Goal: Transaction & Acquisition: Purchase product/service

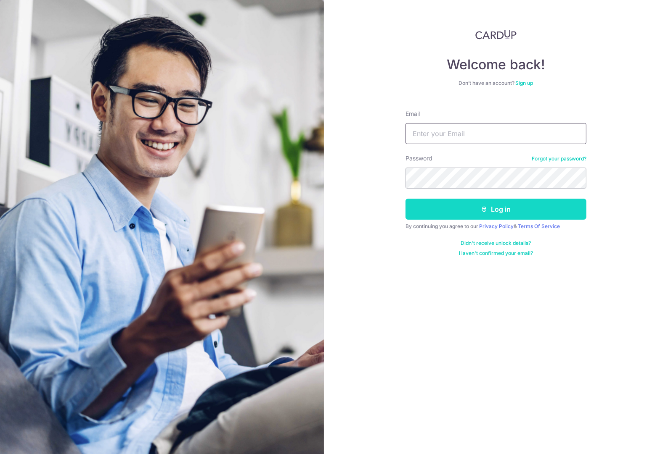
type input "qiwei98.cn@gmail.com"
click at [475, 211] on button "Log in" at bounding box center [495, 209] width 181 height 21
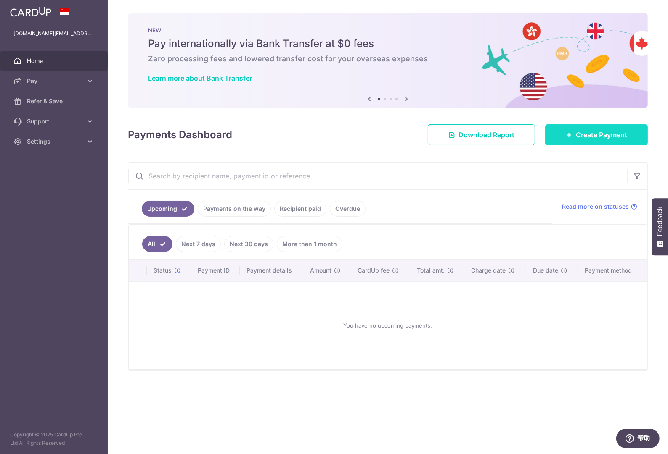
click at [569, 138] on icon at bounding box center [568, 135] width 7 height 7
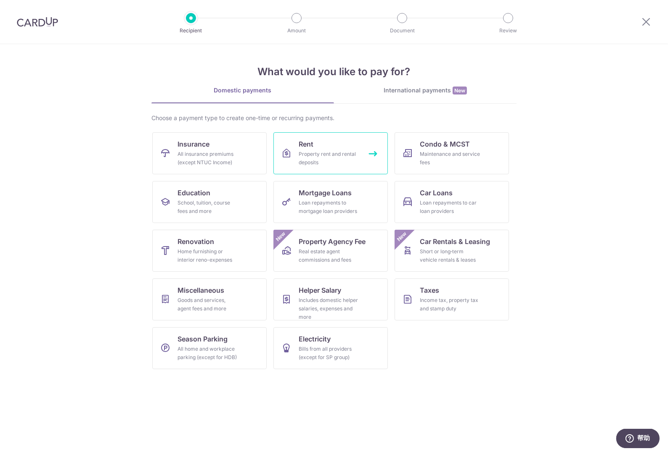
click at [349, 146] on link "Rent Property rent and rental deposits" at bounding box center [330, 153] width 114 height 42
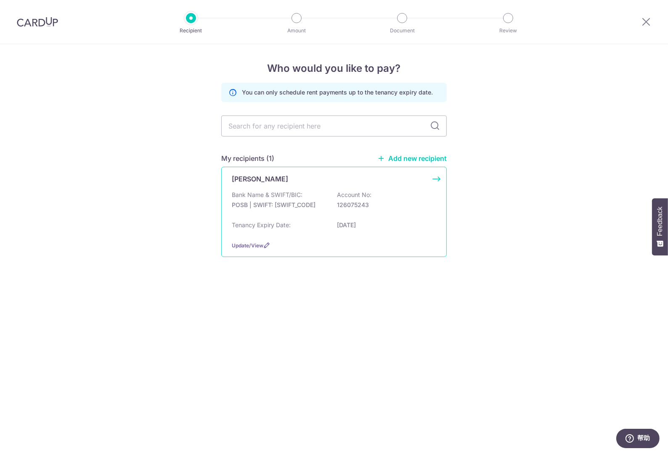
click at [320, 204] on p "POSB | SWIFT: [SWIFT_CODE]" at bounding box center [279, 205] width 94 height 8
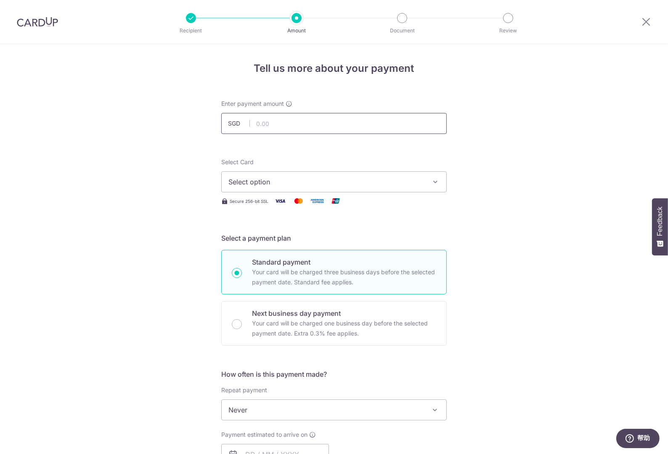
click at [310, 120] on input "text" at bounding box center [333, 123] width 225 height 21
type input "3,800.00"
click at [369, 183] on span "Select option" at bounding box center [326, 182] width 196 height 10
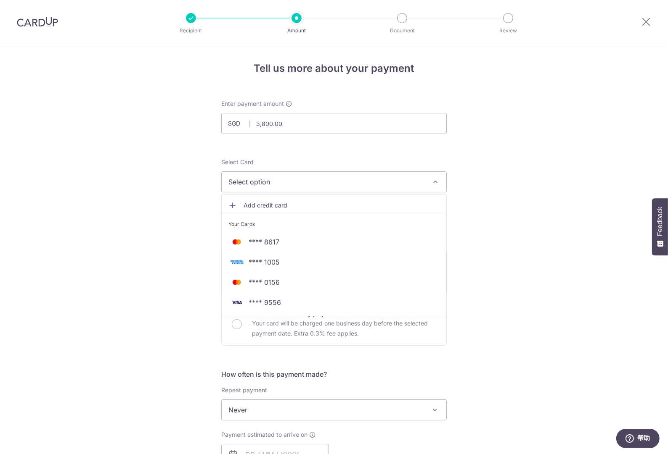
click at [335, 203] on span "Add credit card" at bounding box center [341, 205] width 196 height 8
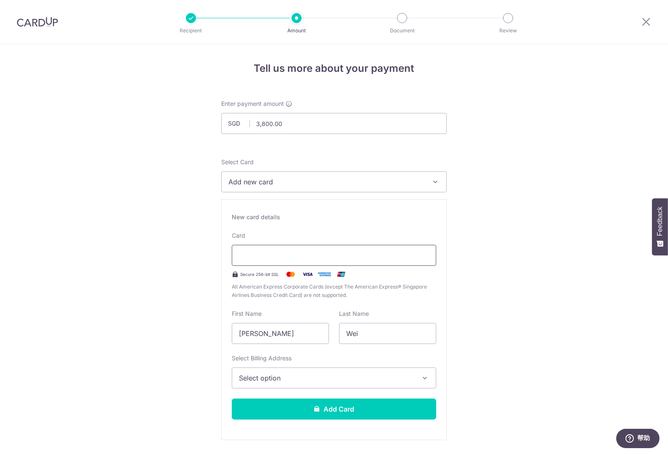
click at [329, 262] on div at bounding box center [334, 255] width 204 height 21
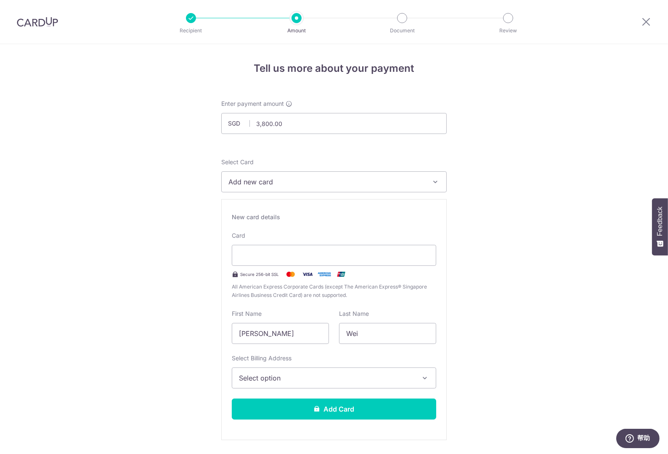
click at [327, 380] on span "Select option" at bounding box center [326, 378] width 175 height 10
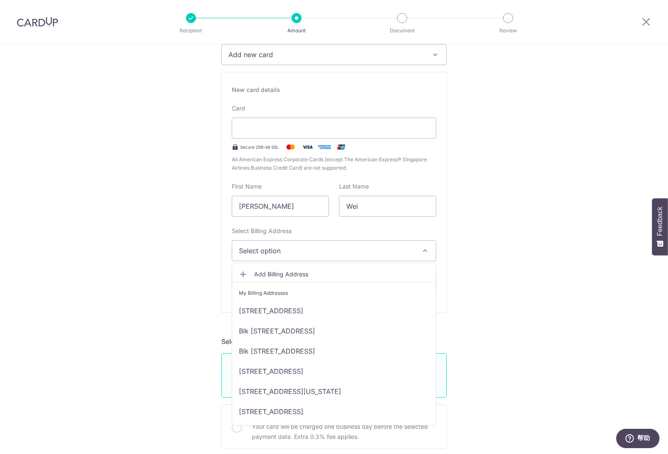
scroll to position [128, 0]
click at [353, 392] on link "[STREET_ADDRESS][US_STATE]" at bounding box center [333, 391] width 203 height 20
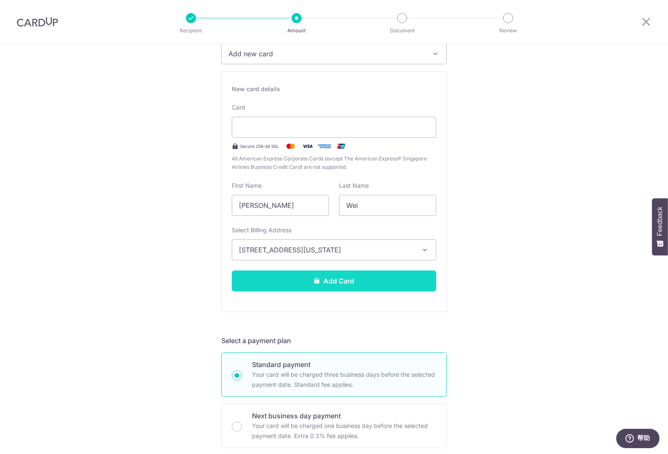
click at [375, 280] on button "Add Card" at bounding box center [334, 281] width 204 height 21
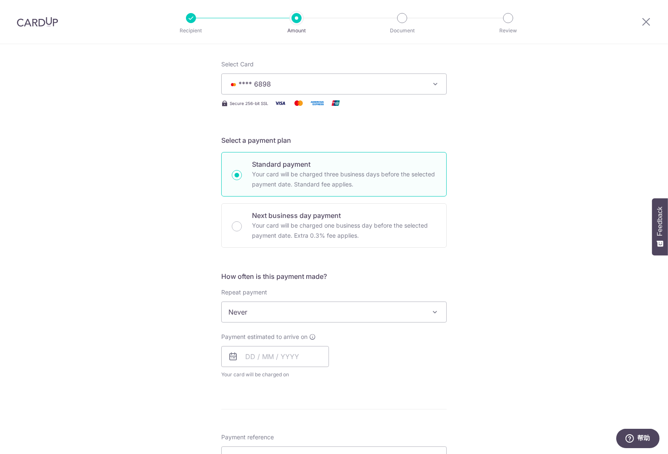
scroll to position [104, 0]
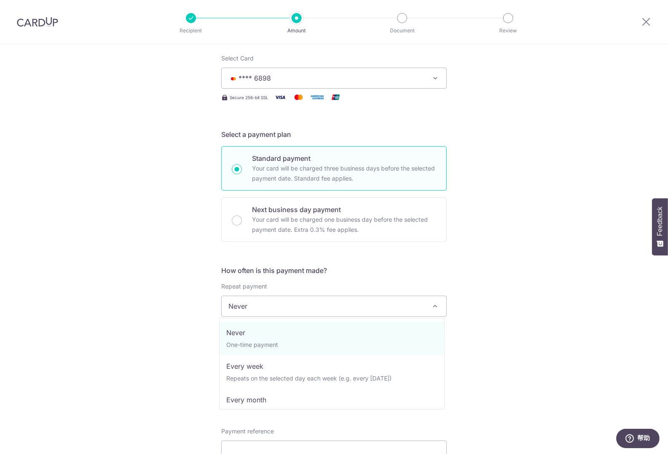
click at [418, 304] on span "Never" at bounding box center [334, 306] width 224 height 20
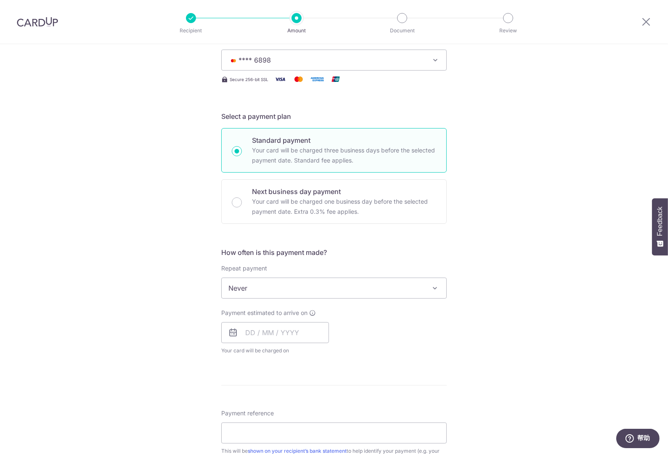
scroll to position [135, 0]
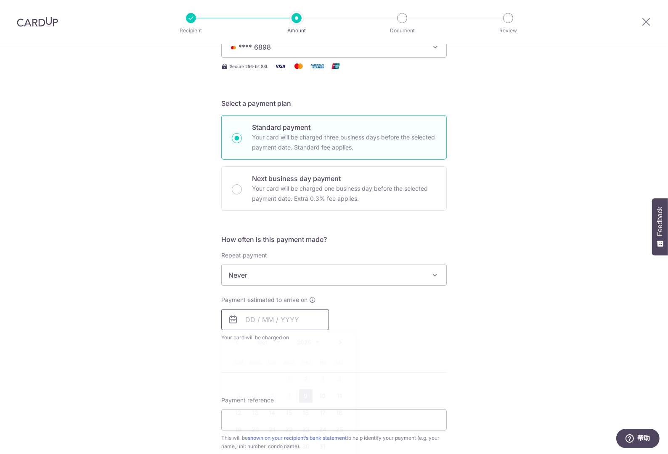
click at [286, 321] on input "text" at bounding box center [275, 319] width 108 height 21
click at [232, 319] on icon at bounding box center [233, 320] width 10 height 10
click at [230, 322] on icon at bounding box center [233, 320] width 10 height 10
click at [237, 319] on input "text" at bounding box center [275, 319] width 108 height 21
click at [266, 317] on input "text" at bounding box center [275, 319] width 108 height 21
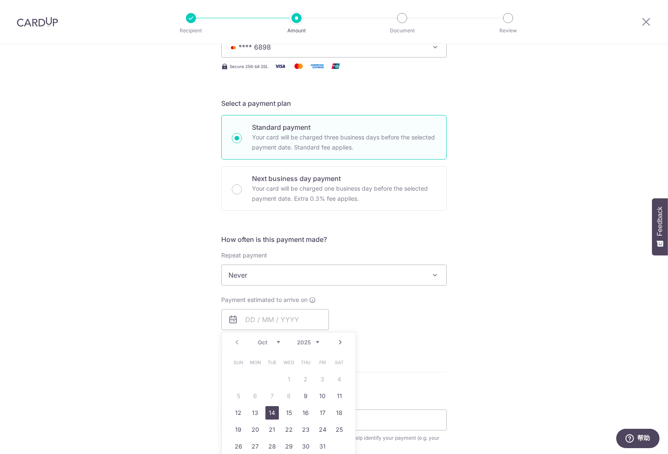
click at [267, 411] on link "14" at bounding box center [271, 413] width 13 height 13
type input "14/10/2025"
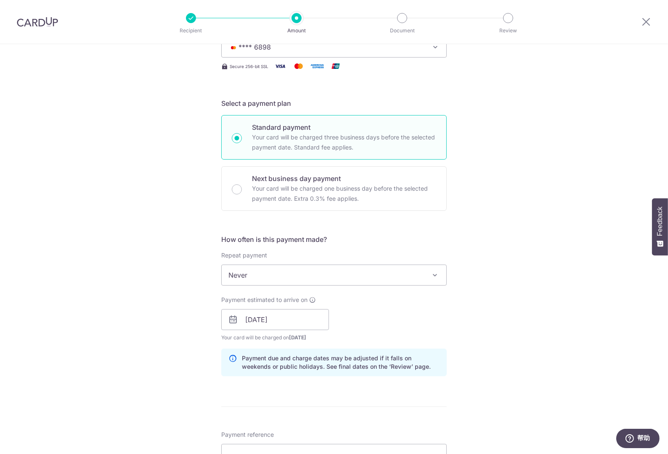
click at [162, 359] on div "Tell us more about your payment Enter payment amount SGD 3,800.00 3800.00 Card …" at bounding box center [334, 306] width 668 height 795
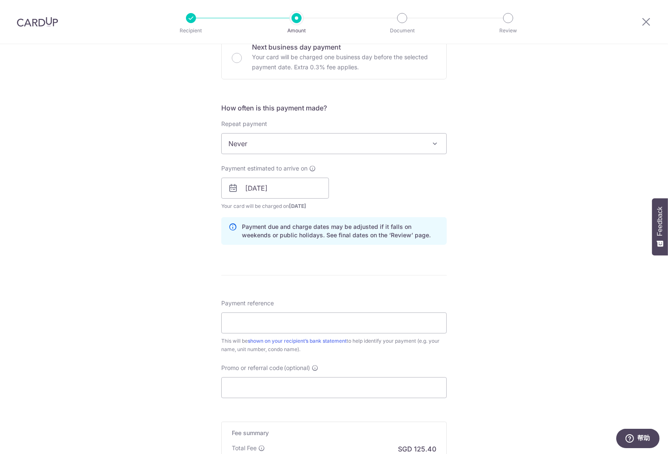
scroll to position [277, 0]
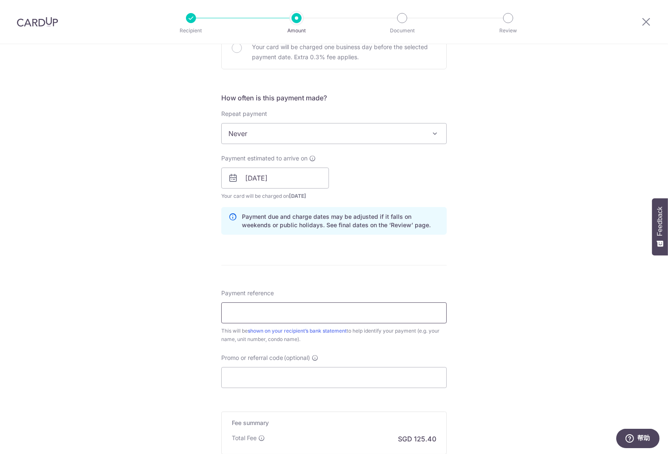
click at [243, 316] on input "Payment reference" at bounding box center [333, 313] width 225 height 21
click at [301, 311] on input "Qi Wei - 640819 R e" at bounding box center [333, 313] width 225 height 21
type input "Qi Wei - 640819 Rent Fee"
click at [263, 377] on input "Promo or referral code (optional)" at bounding box center [333, 377] width 225 height 21
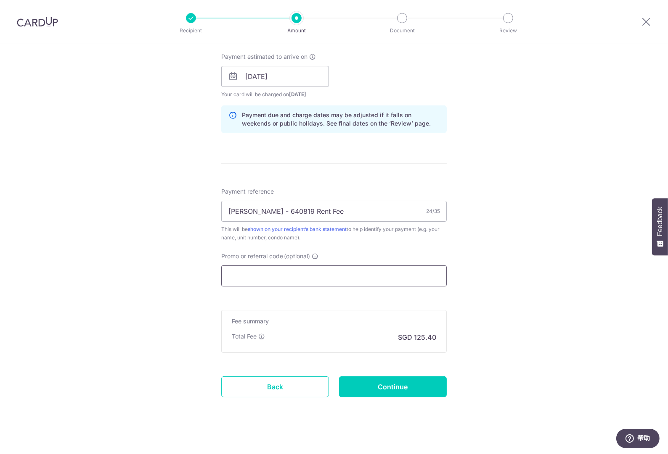
scroll to position [380, 0]
click at [163, 327] on div "Tell us more about your payment Enter payment amount SGD 3,800.00 3800.00 Card …" at bounding box center [334, 62] width 668 height 795
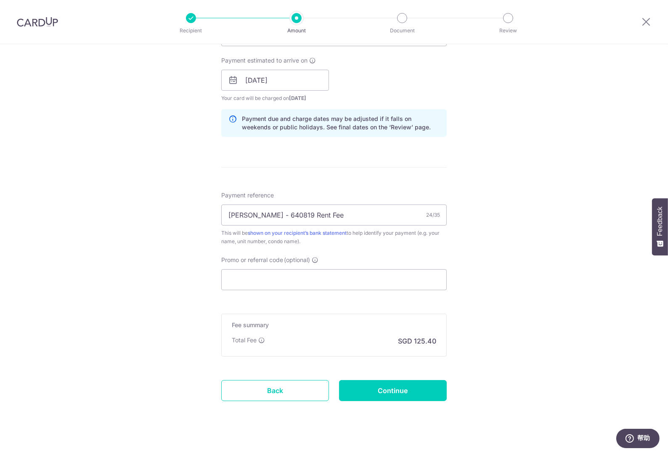
scroll to position [384, 0]
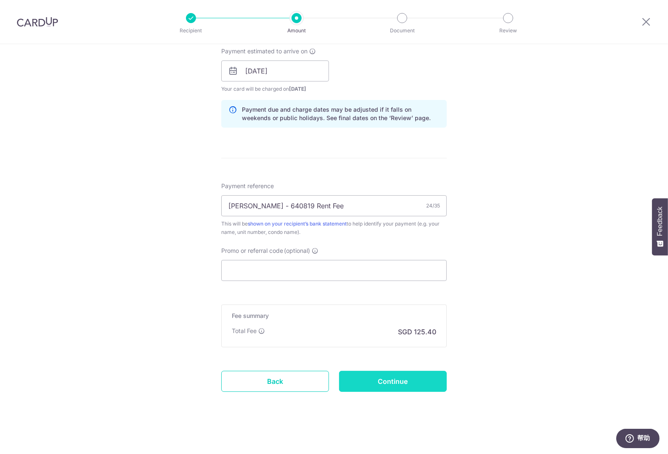
click at [385, 377] on input "Continue" at bounding box center [393, 381] width 108 height 21
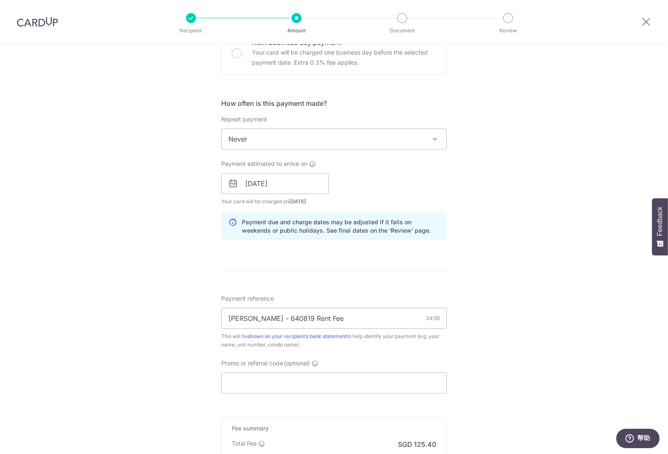
scroll to position [127, 0]
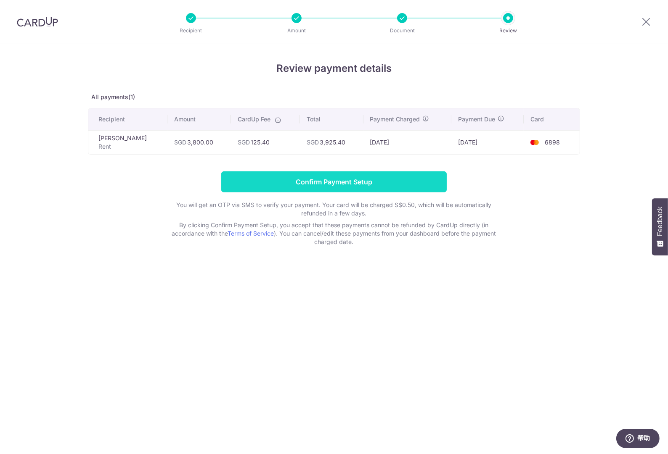
click at [331, 182] on input "Confirm Payment Setup" at bounding box center [333, 182] width 225 height 21
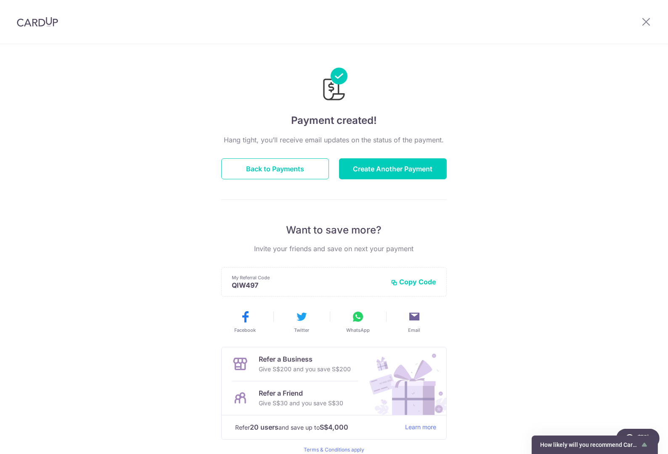
click at [263, 392] on p "Refer a Friend" at bounding box center [301, 393] width 84 height 10
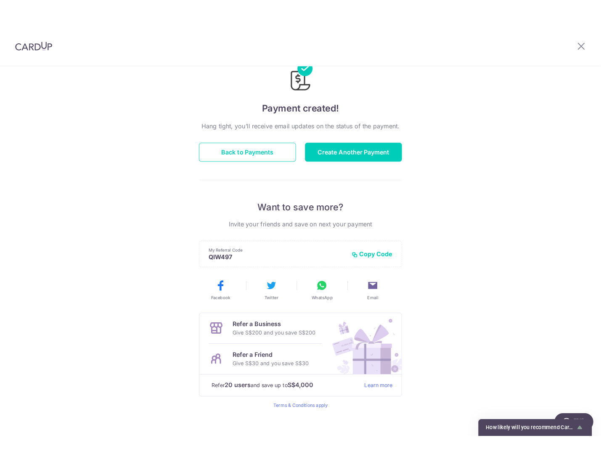
scroll to position [34, 0]
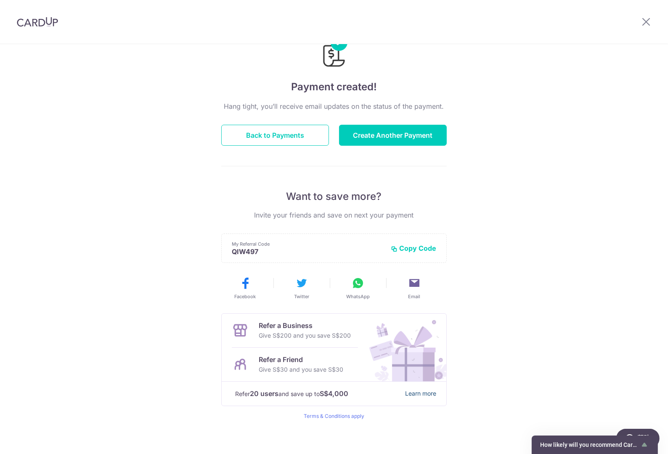
click at [411, 395] on link "Learn more" at bounding box center [420, 394] width 31 height 11
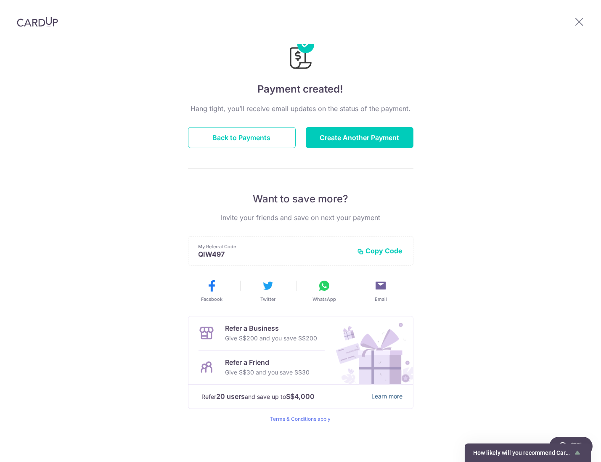
scroll to position [31, 0]
click at [240, 132] on button "Back to Payments" at bounding box center [242, 137] width 108 height 21
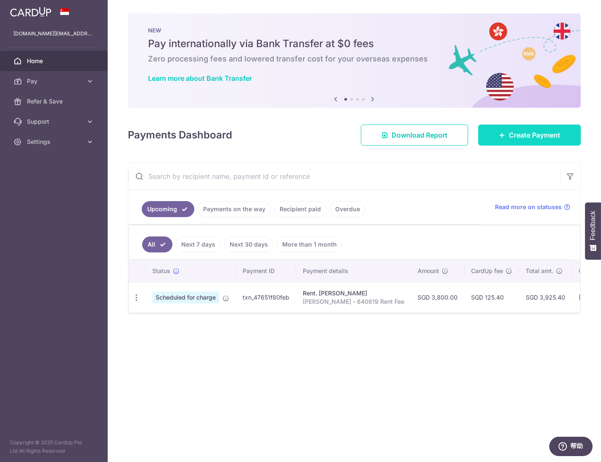
click at [504, 134] on icon at bounding box center [502, 135] width 7 height 7
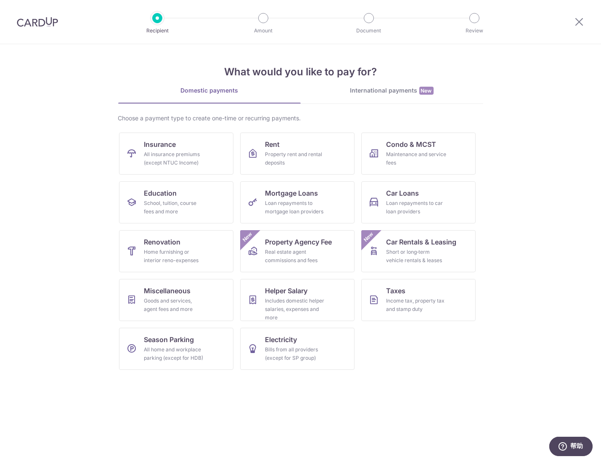
click at [402, 347] on ul "Insurance All insurance premiums (except NTUC Income) Rent Property rent and re…" at bounding box center [300, 254] width 363 height 244
click at [409, 305] on div "Income tax, property tax and stamp duty" at bounding box center [416, 304] width 61 height 17
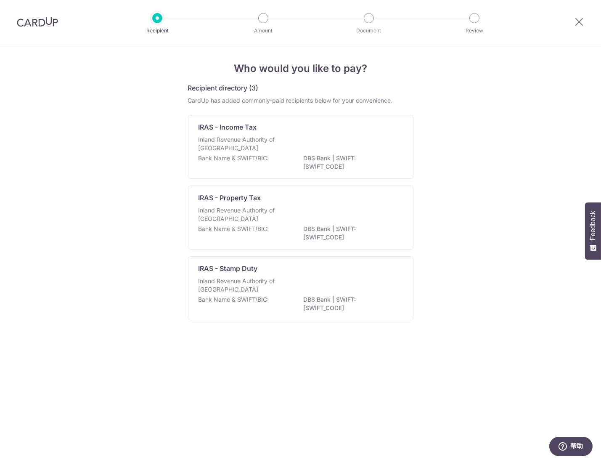
click at [124, 327] on div "Who would you like to pay? Recipient directory (3) CardUp has added commonly-pa…" at bounding box center [300, 252] width 601 height 417
click at [519, 198] on div "Who would you like to pay? Recipient directory (3) CardUp has added commonly-pa…" at bounding box center [300, 252] width 601 height 417
click at [312, 154] on p "DBS Bank | SWIFT: [SWIFT_CODE]" at bounding box center [351, 162] width 94 height 17
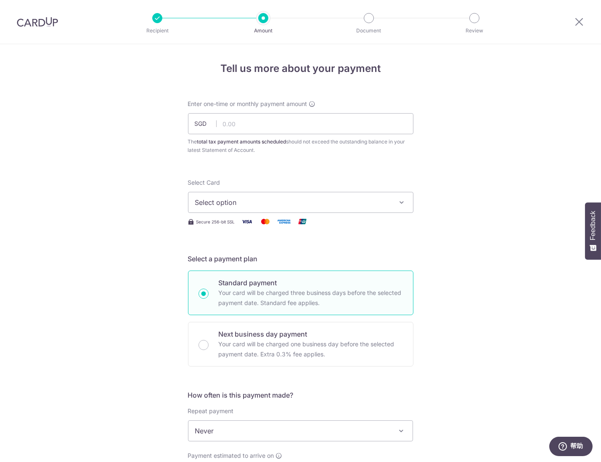
click at [107, 208] on div "Tell us more about your payment Enter one-time or monthly payment amount SGD Th…" at bounding box center [300, 434] width 601 height 781
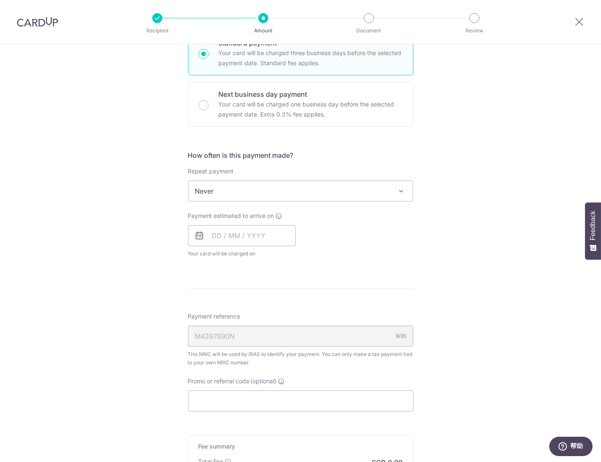
scroll to position [362, 0]
